Goal: Navigation & Orientation: Understand site structure

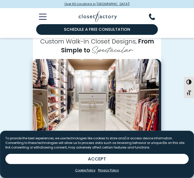
scroll to position [115, 0]
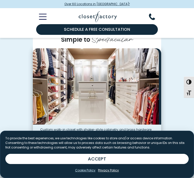
click at [87, 170] on link "Cookie Policy" at bounding box center [85, 170] width 20 height 5
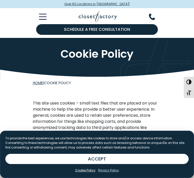
click at [109, 168] on link "Privacy Policy" at bounding box center [108, 170] width 21 height 5
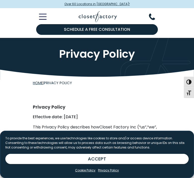
click at [47, 18] on icon "Toggle Mobile Menu" at bounding box center [43, 17] width 8 height 6
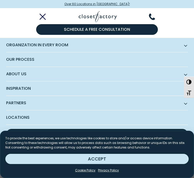
click at [83, 155] on button "ACCEPT" at bounding box center [96, 159] width 183 height 10
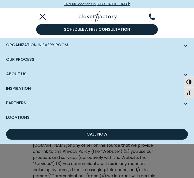
click at [98, 96] on span "Inspiration" at bounding box center [97, 88] width 182 height 14
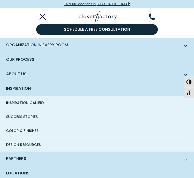
click at [85, 52] on span "Organization in Every Room" at bounding box center [97, 45] width 182 height 14
